Goal: Find specific fact

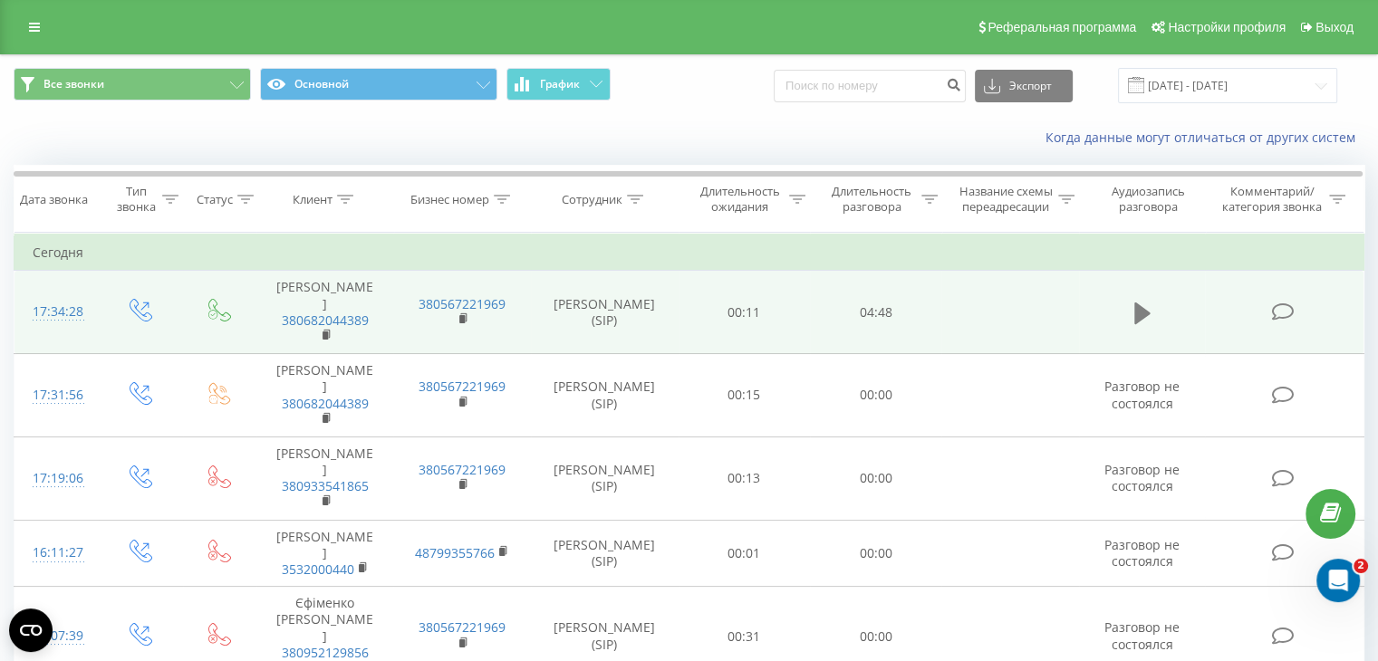
click at [1145, 303] on icon at bounding box center [1142, 314] width 16 height 22
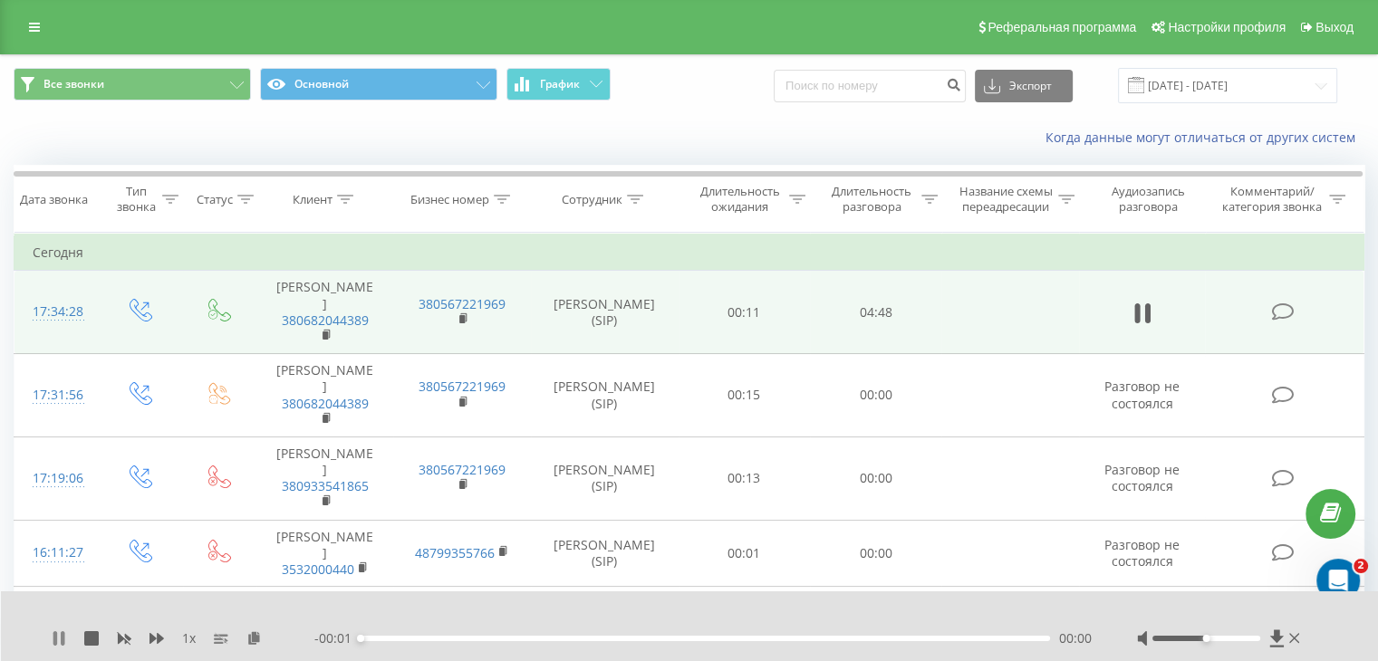
click at [57, 632] on icon at bounding box center [59, 638] width 14 height 14
click at [254, 636] on icon at bounding box center [253, 637] width 15 height 13
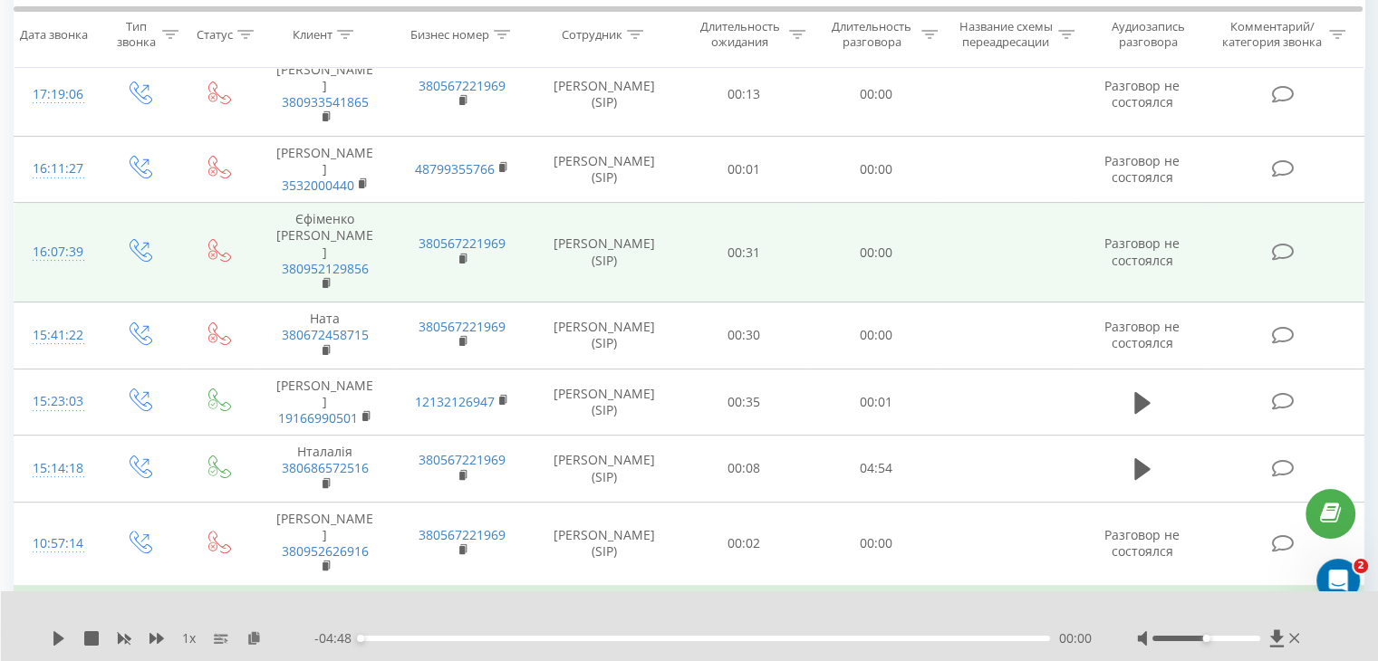
scroll to position [112, 0]
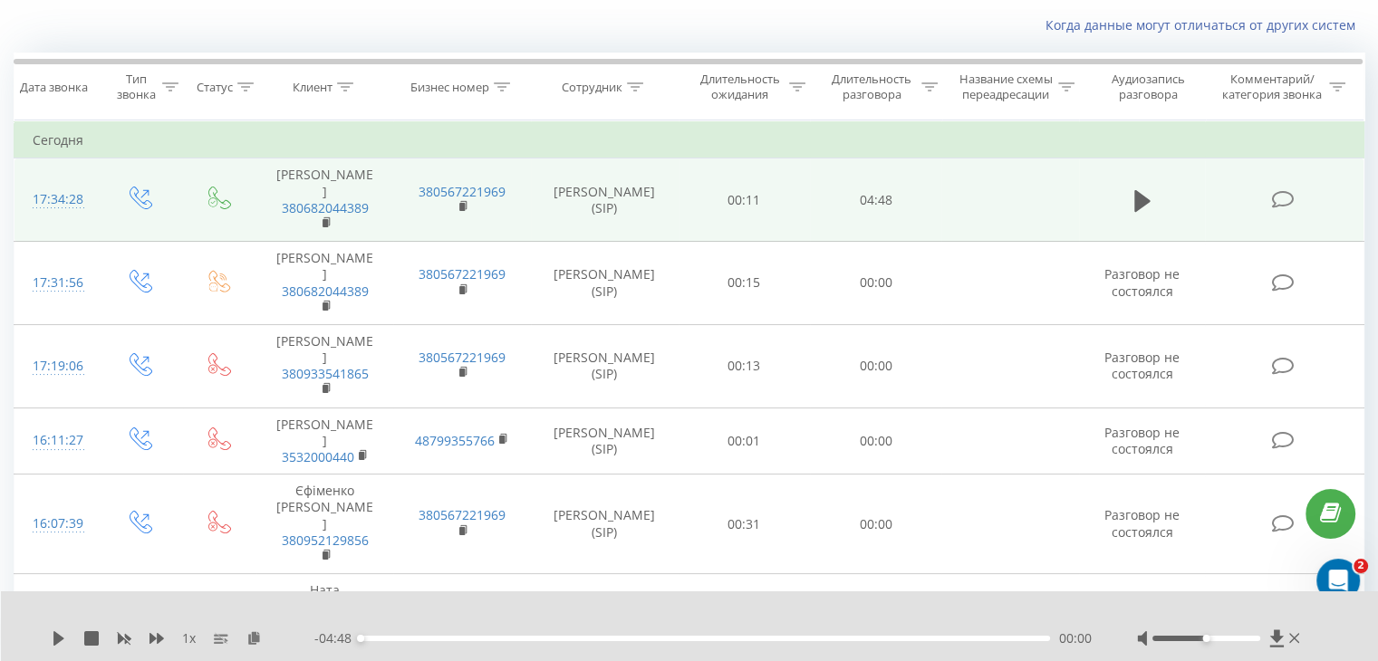
click at [253, 646] on div "1 x" at bounding box center [183, 639] width 263 height 18
click at [257, 639] on icon at bounding box center [253, 637] width 15 height 13
